Goal: Navigation & Orientation: Find specific page/section

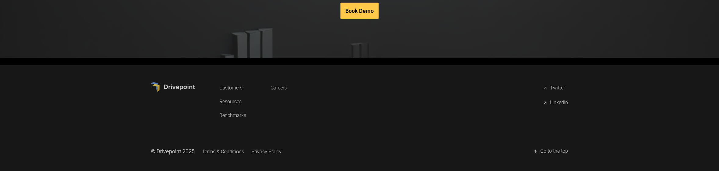
scroll to position [3588, 0]
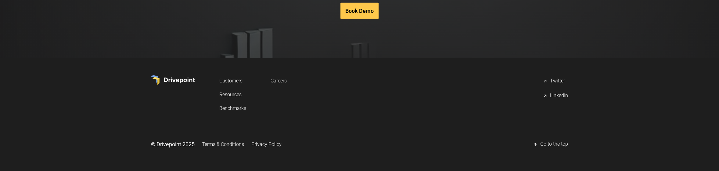
click at [282, 149] on link "Privacy Policy" at bounding box center [266, 144] width 30 height 11
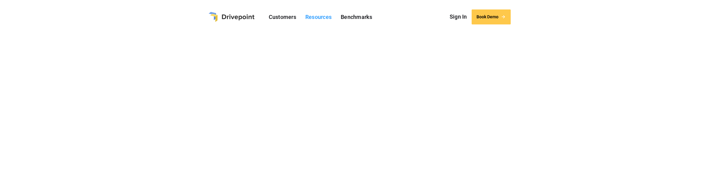
click at [326, 19] on link "Resources" at bounding box center [318, 16] width 32 height 9
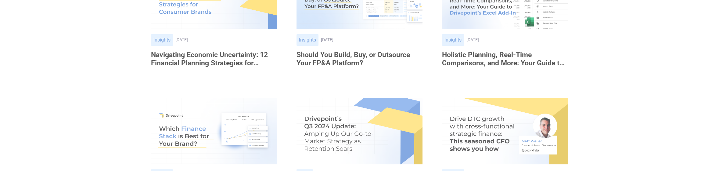
scroll to position [539, 0]
